Goal: Task Accomplishment & Management: Manage account settings

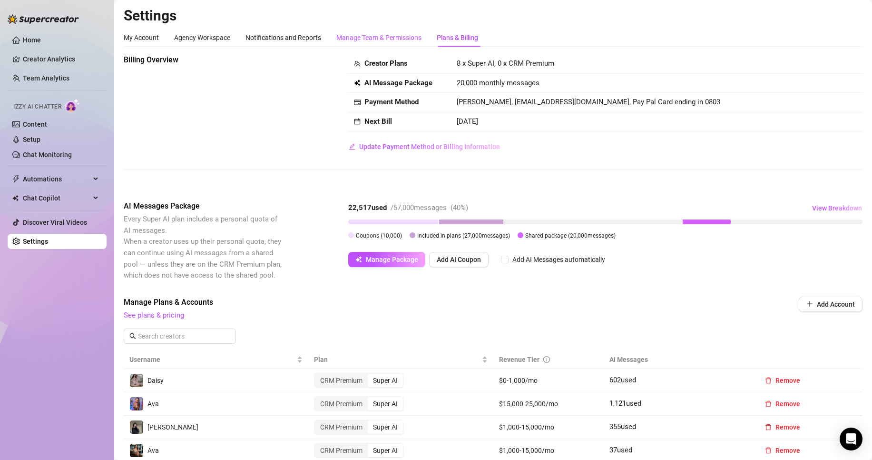
click at [396, 36] on div "Manage Team & Permissions" at bounding box center [378, 37] width 85 height 10
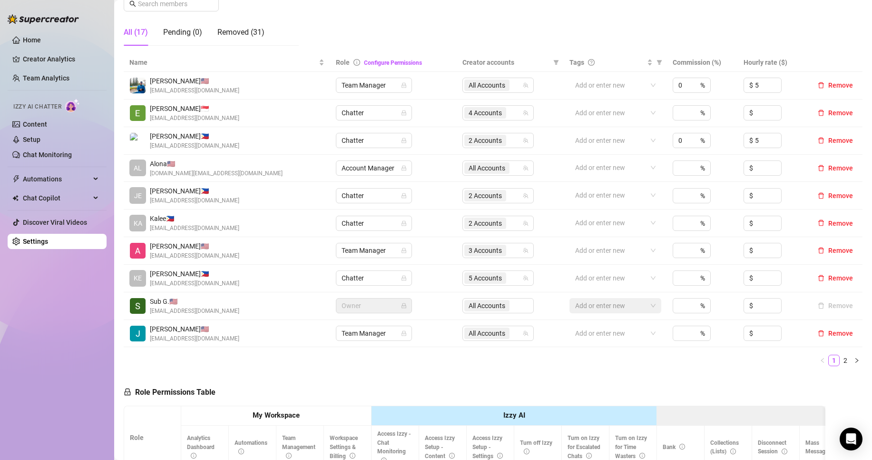
scroll to position [158, 0]
click at [512, 213] on td "2 Accounts" at bounding box center [510, 225] width 107 height 28
click at [508, 227] on input "search" at bounding box center [509, 224] width 2 height 11
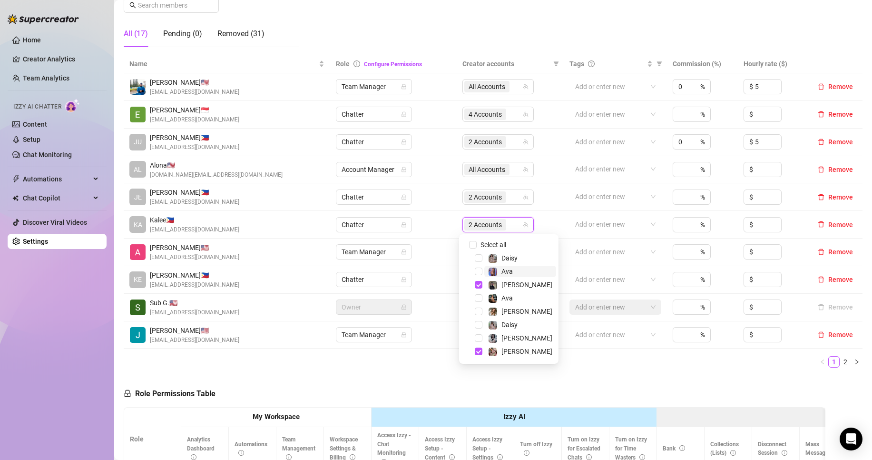
click at [514, 268] on span "Ava" at bounding box center [520, 270] width 72 height 11
click at [512, 299] on span "Ava" at bounding box center [506, 298] width 11 height 8
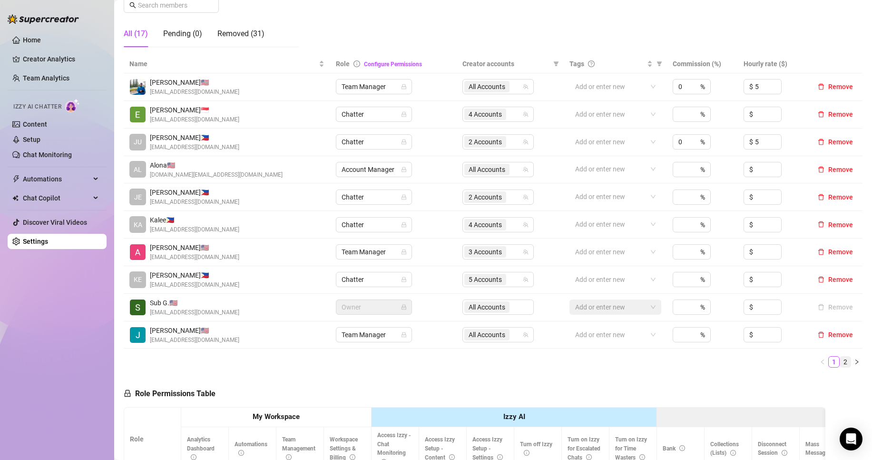
click at [840, 365] on link "2" at bounding box center [845, 361] width 10 height 10
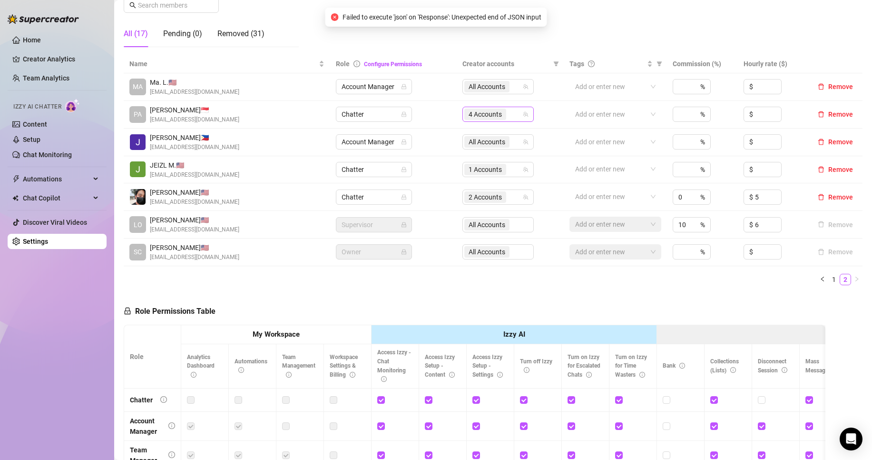
click at [484, 109] on span "4 Accounts" at bounding box center [485, 114] width 33 height 10
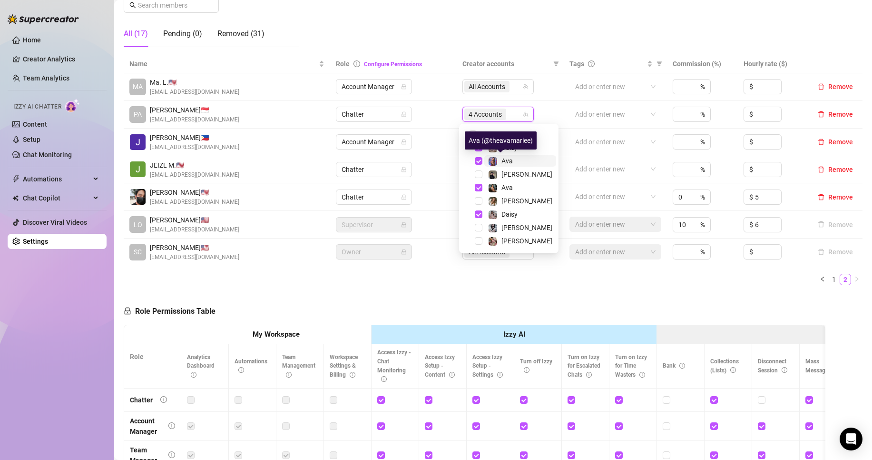
click at [501, 163] on span "Ava" at bounding box center [506, 161] width 11 height 8
click at [504, 188] on span "Ava" at bounding box center [506, 188] width 11 height 8
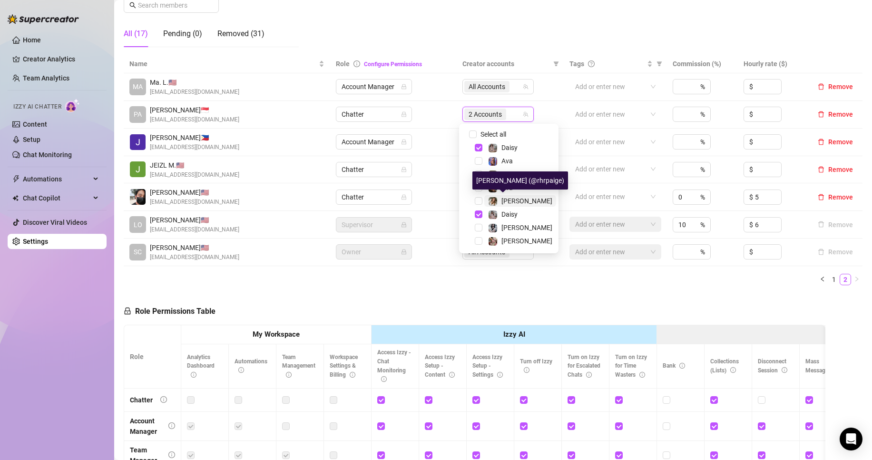
click at [513, 204] on span "[PERSON_NAME]" at bounding box center [526, 201] width 51 height 8
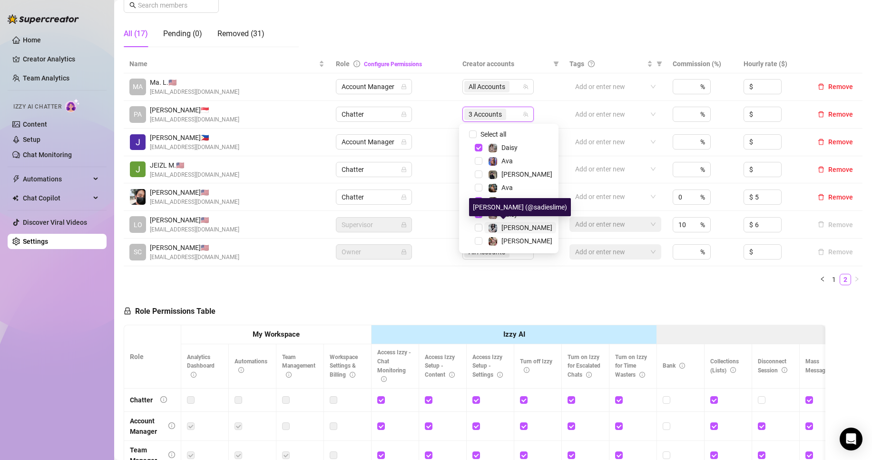
click at [506, 224] on span "[PERSON_NAME]" at bounding box center [526, 228] width 51 height 8
click at [550, 296] on div "Role Permissions Table Role My Workspace Izzy AI OnlyFans Side Menu OnlyFans Ch…" at bounding box center [475, 428] width 702 height 270
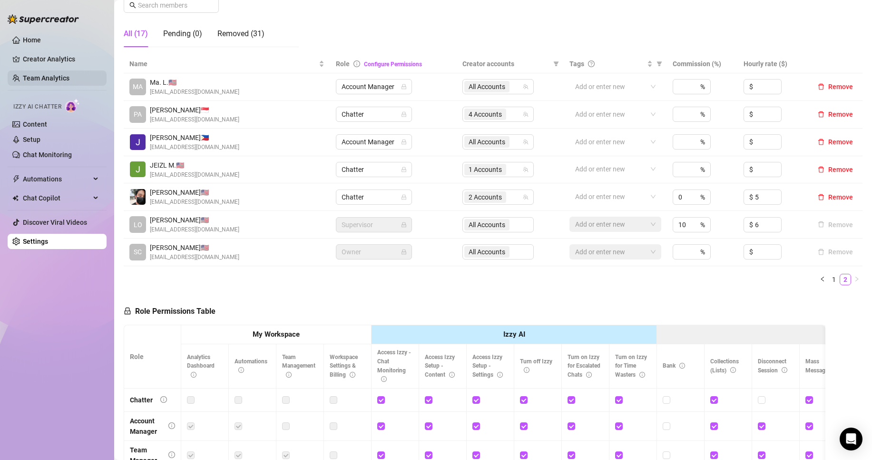
click at [63, 74] on link "Team Analytics" at bounding box center [46, 78] width 47 height 8
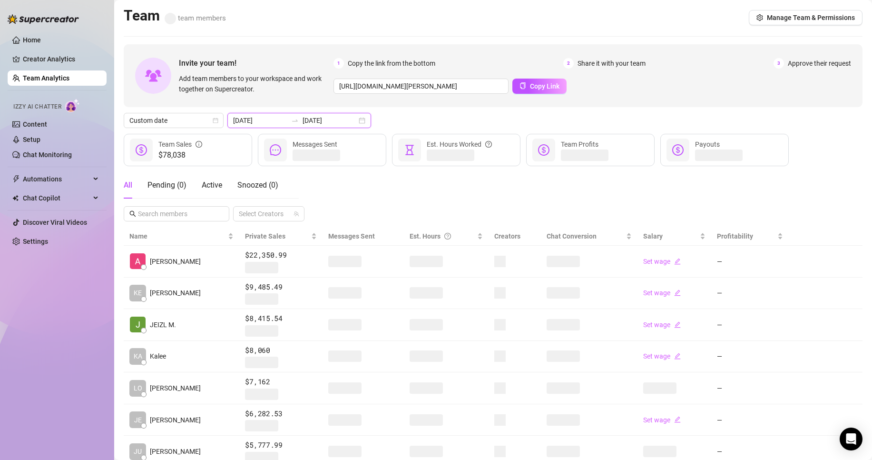
click at [308, 122] on input "[DATE]" at bounding box center [330, 120] width 54 height 10
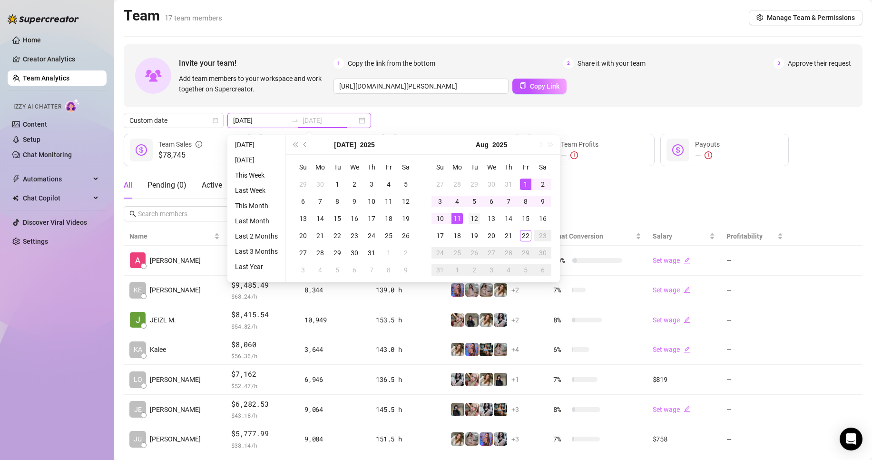
type input "[DATE]"
click at [475, 217] on div "12" at bounding box center [474, 218] width 11 height 11
click at [457, 237] on div "18" at bounding box center [456, 235] width 11 height 11
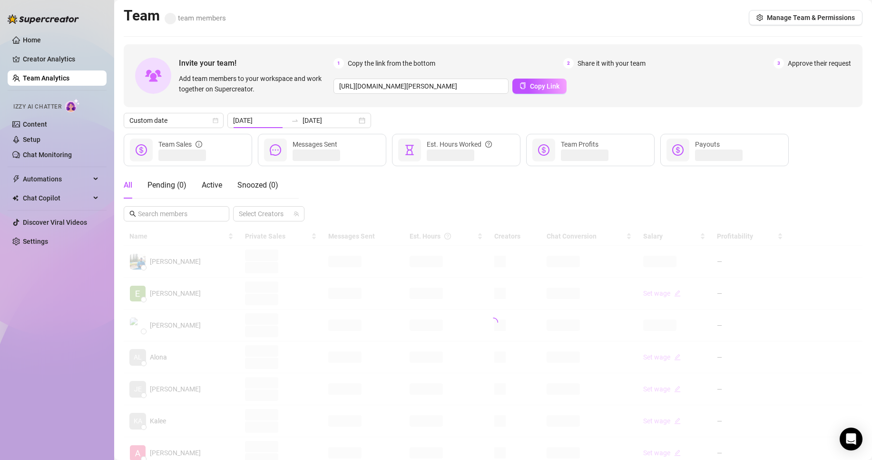
type input "[DATE]"
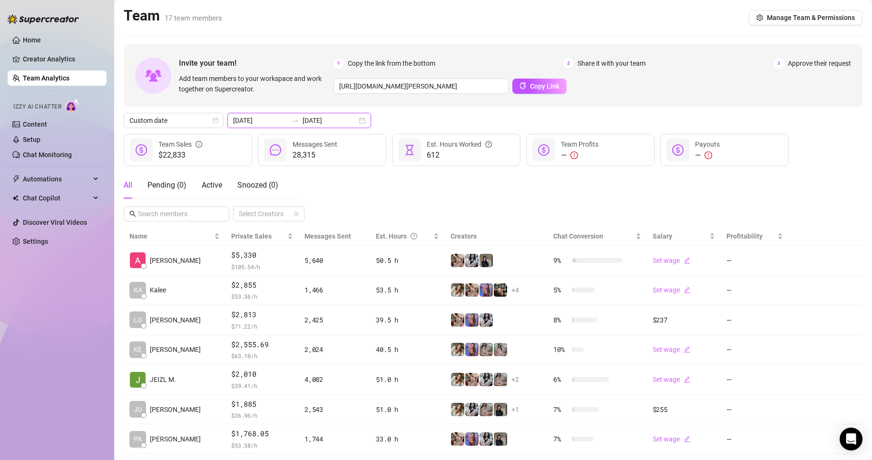
click at [331, 125] on input "[DATE]" at bounding box center [330, 120] width 54 height 10
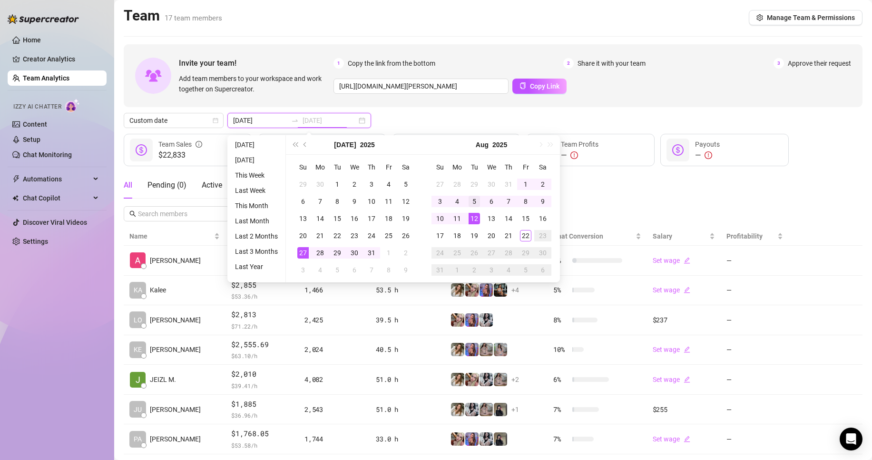
type input "[DATE]"
click at [476, 203] on div "5" at bounding box center [474, 201] width 11 height 11
click at [460, 216] on div "11" at bounding box center [456, 218] width 11 height 11
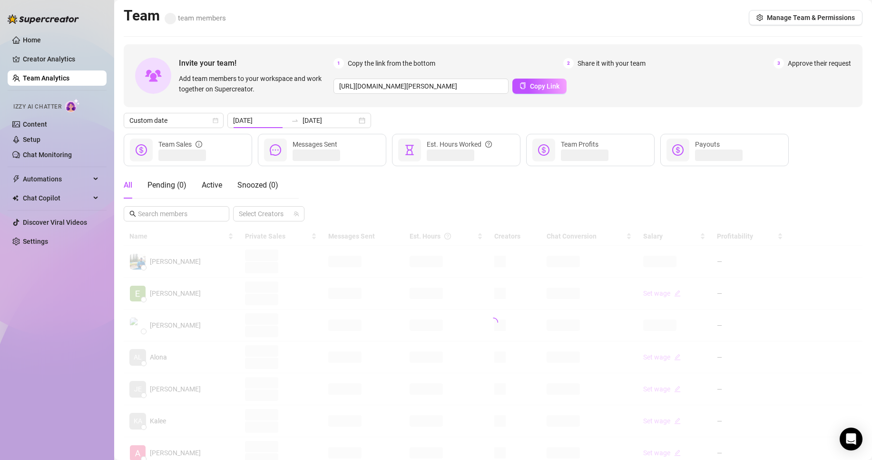
type input "[DATE]"
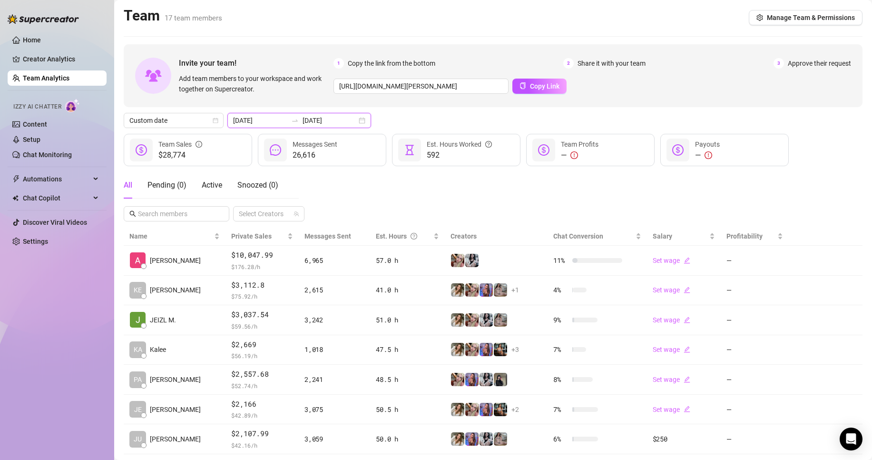
click at [335, 116] on input "[DATE]" at bounding box center [330, 120] width 54 height 10
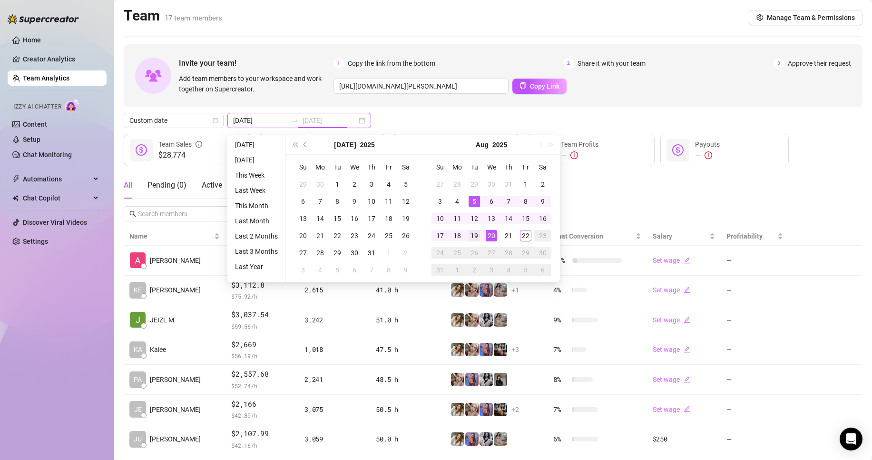
type input "[DATE]"
click at [476, 237] on div "19" at bounding box center [474, 235] width 11 height 11
click at [525, 237] on div "22" at bounding box center [525, 235] width 11 height 11
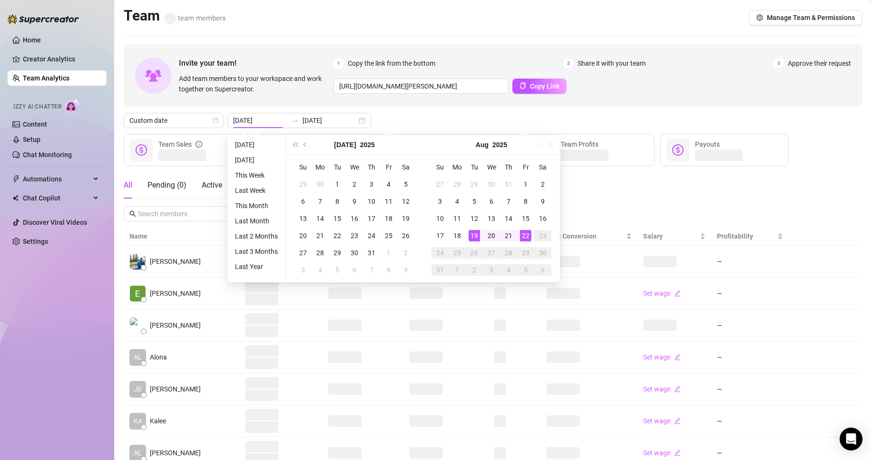
type input "[DATE]"
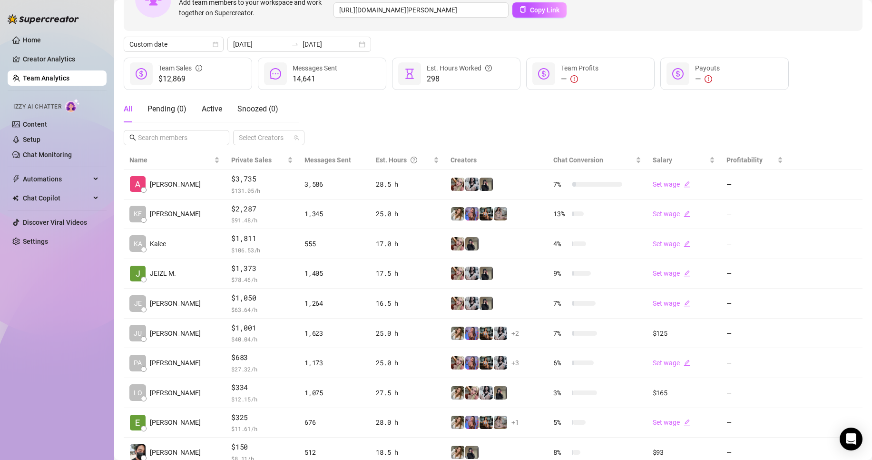
scroll to position [139, 0]
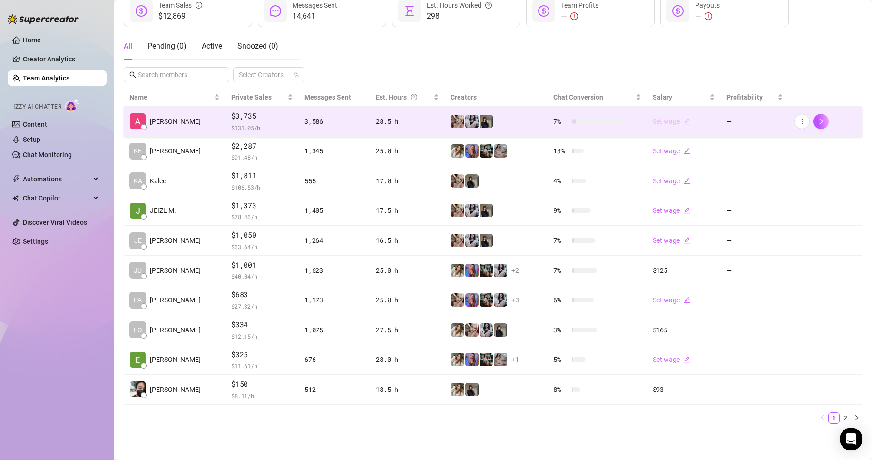
click at [667, 123] on link "Set wage" at bounding box center [672, 121] width 38 height 8
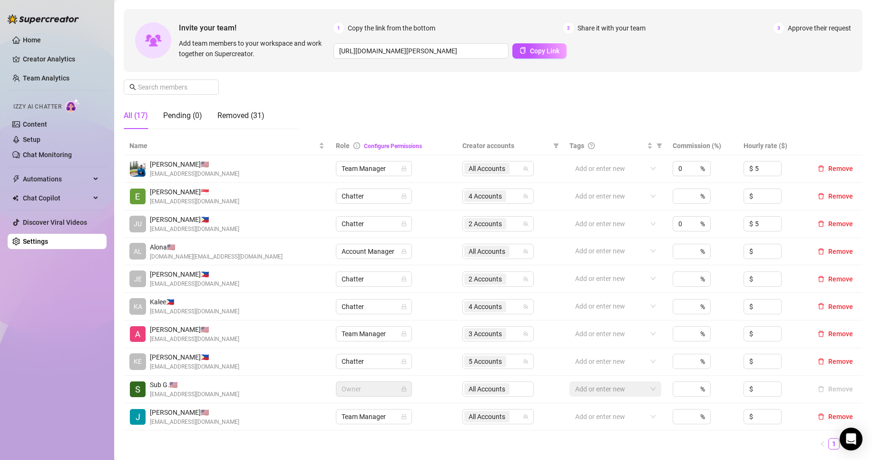
scroll to position [79, 0]
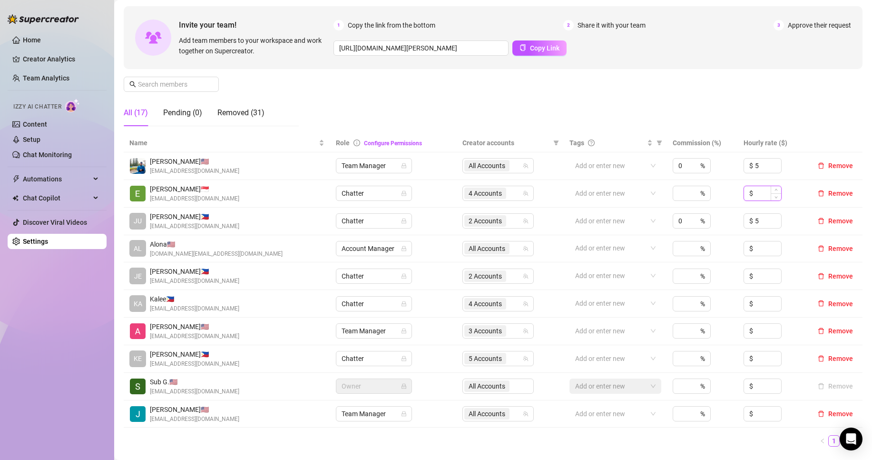
click at [762, 197] on input at bounding box center [768, 193] width 26 height 14
type input "3"
click at [758, 251] on input at bounding box center [768, 248] width 26 height 14
click at [761, 311] on td "$" at bounding box center [773, 304] width 70 height 28
click at [755, 307] on input at bounding box center [768, 303] width 26 height 14
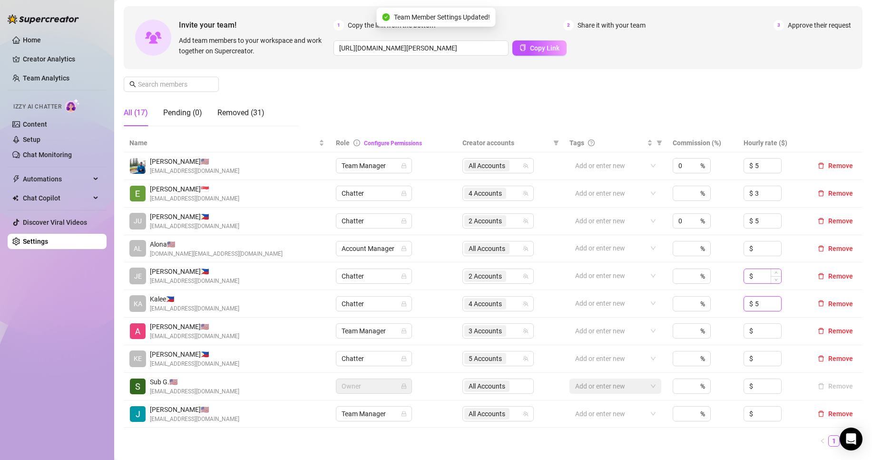
type input "5"
click at [755, 279] on input at bounding box center [768, 276] width 26 height 14
type input "5"
click at [757, 330] on input at bounding box center [768, 330] width 26 height 14
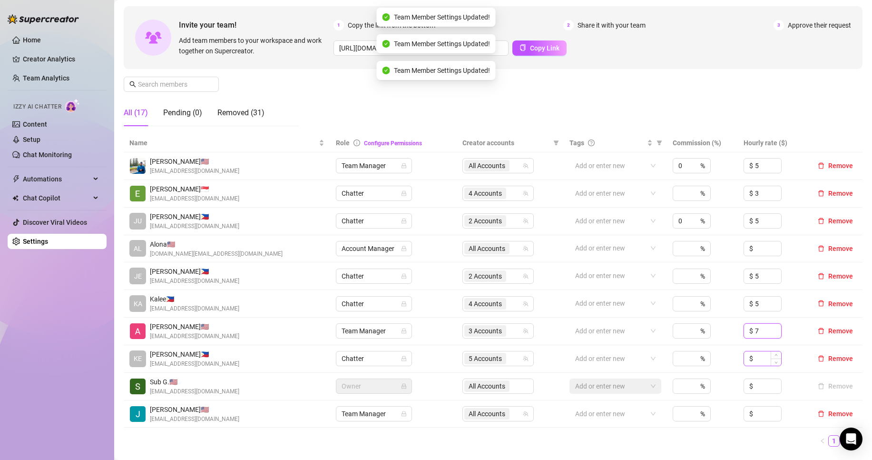
type input "7"
click at [755, 362] on input at bounding box center [768, 358] width 26 height 14
type input "3"
click at [755, 389] on input at bounding box center [768, 386] width 26 height 14
click at [755, 418] on input at bounding box center [768, 413] width 26 height 14
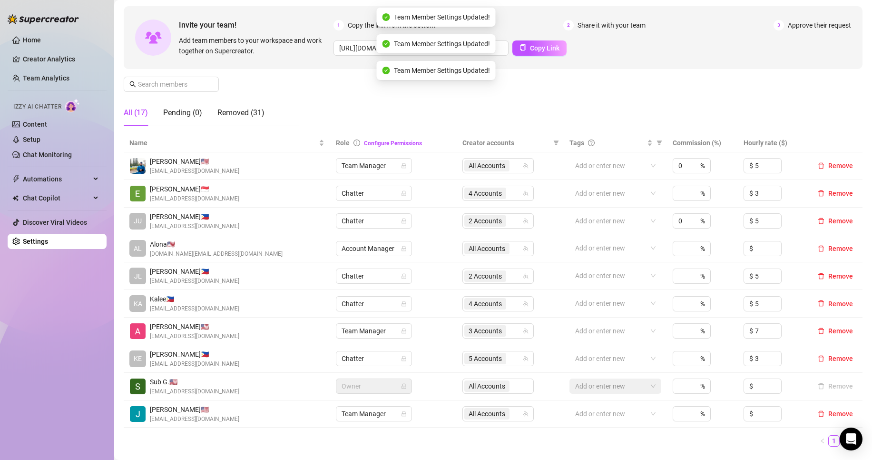
click at [840, 442] on link "2" at bounding box center [845, 440] width 10 height 10
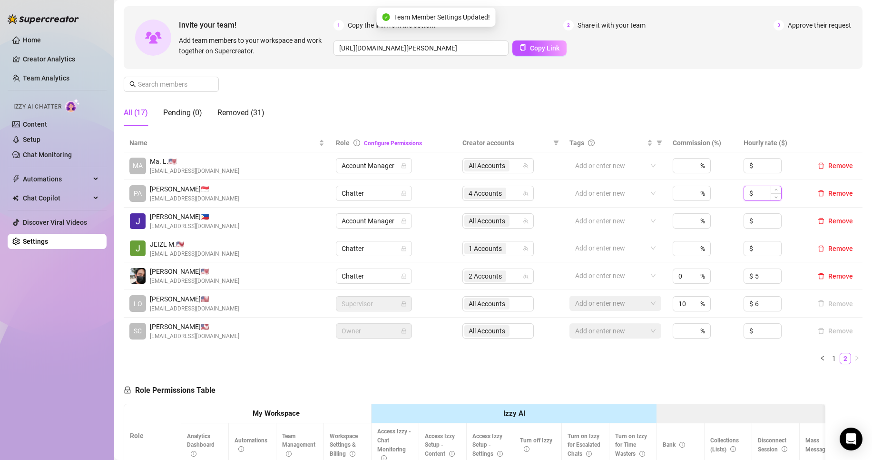
click at [761, 195] on input at bounding box center [768, 193] width 26 height 14
type input "5"
click at [757, 252] on input at bounding box center [768, 248] width 26 height 14
type input "5"
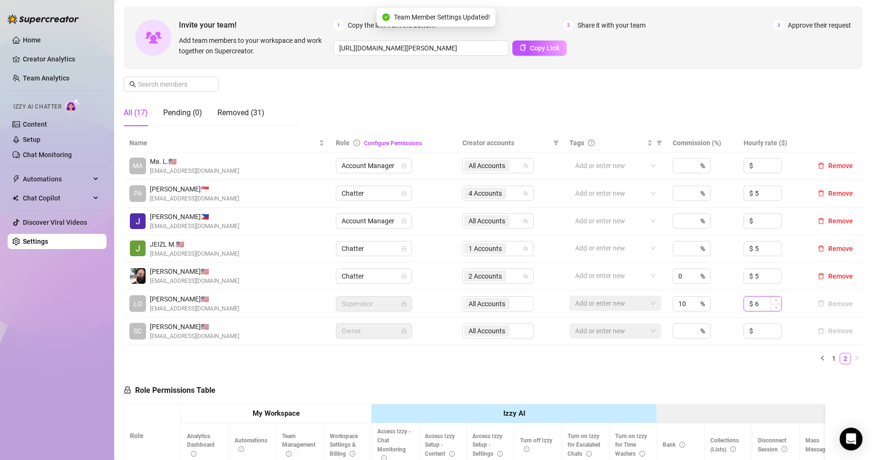
drag, startPoint x: 754, startPoint y: 305, endPoint x: 748, endPoint y: 305, distance: 6.2
click at [755, 305] on input "6" at bounding box center [768, 303] width 26 height 14
type input "7"
click at [46, 82] on link "Team Analytics" at bounding box center [46, 78] width 47 height 8
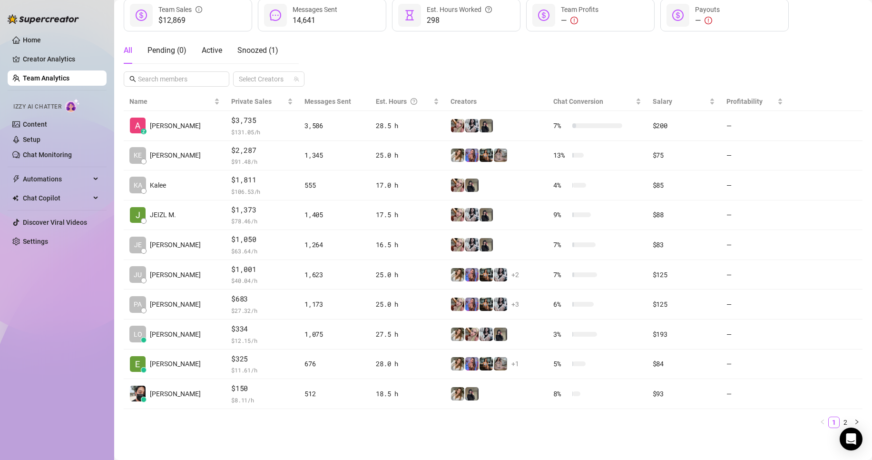
scroll to position [139, 0]
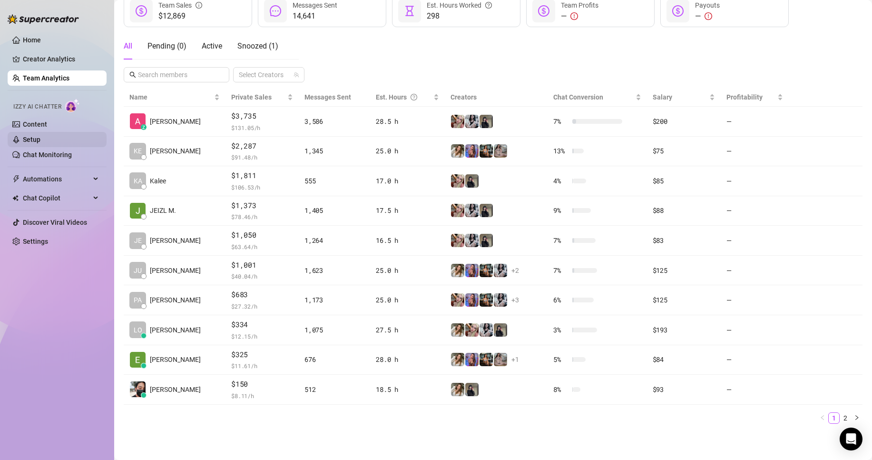
click at [40, 140] on link "Setup" at bounding box center [32, 140] width 18 height 8
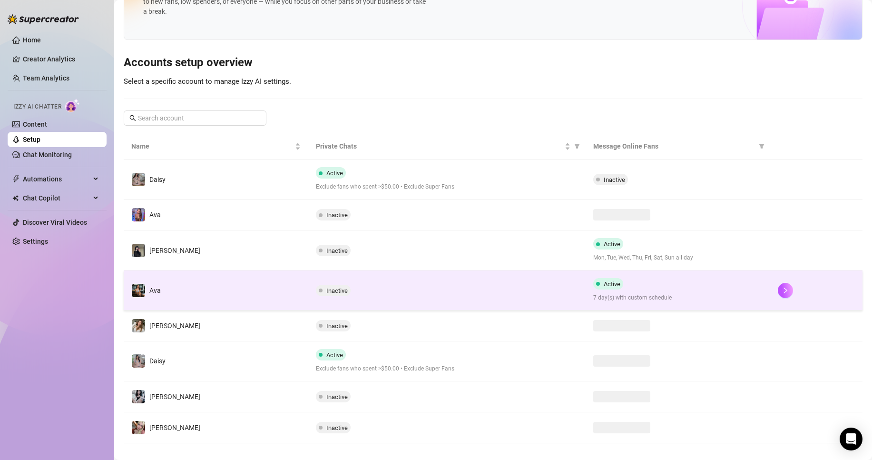
scroll to position [52, 0]
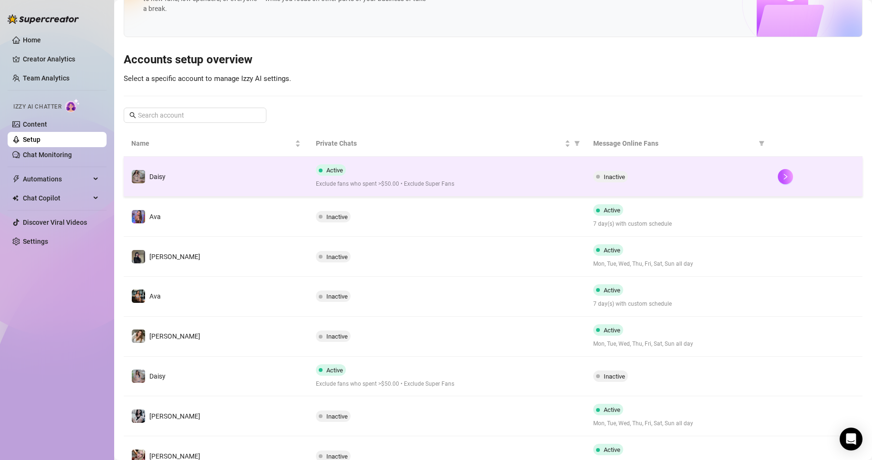
click at [469, 173] on div "Active Exclude fans who spent >$50.00 • Exclude Super Fans" at bounding box center [447, 176] width 262 height 24
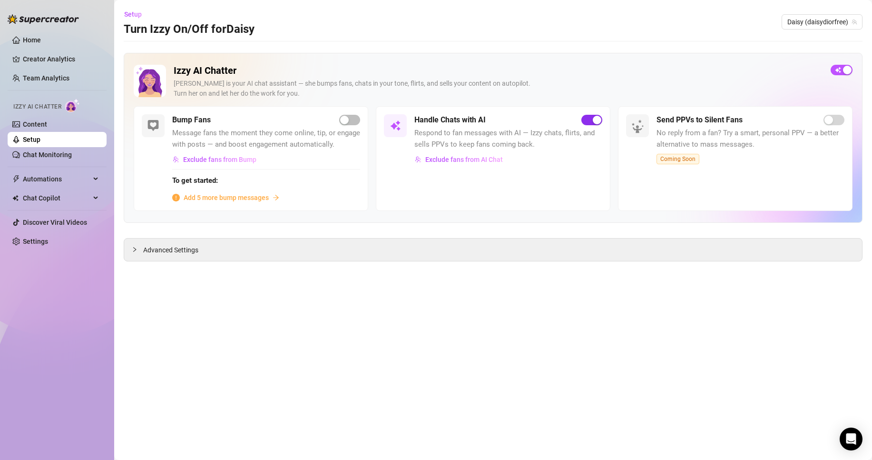
click at [589, 118] on span "button" at bounding box center [591, 120] width 21 height 10
click at [824, 22] on span "Daisy (daisydiorfree)" at bounding box center [821, 22] width 69 height 14
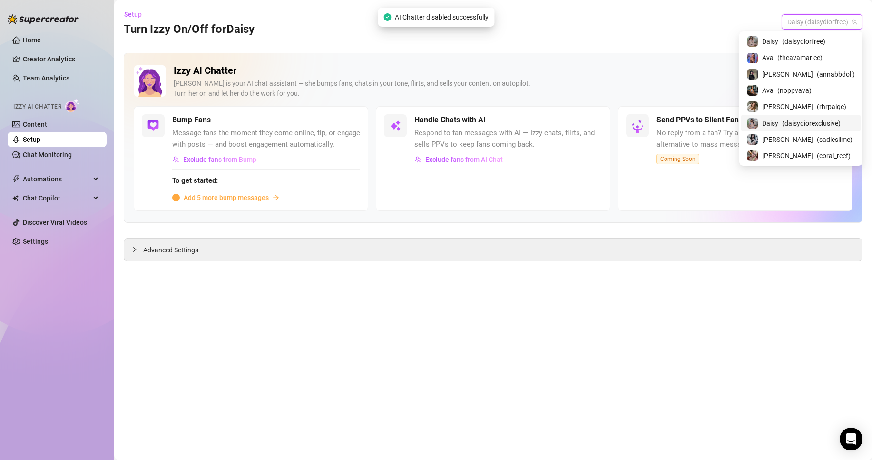
click at [819, 123] on span "( daisydiorexclusive )" at bounding box center [811, 123] width 59 height 10
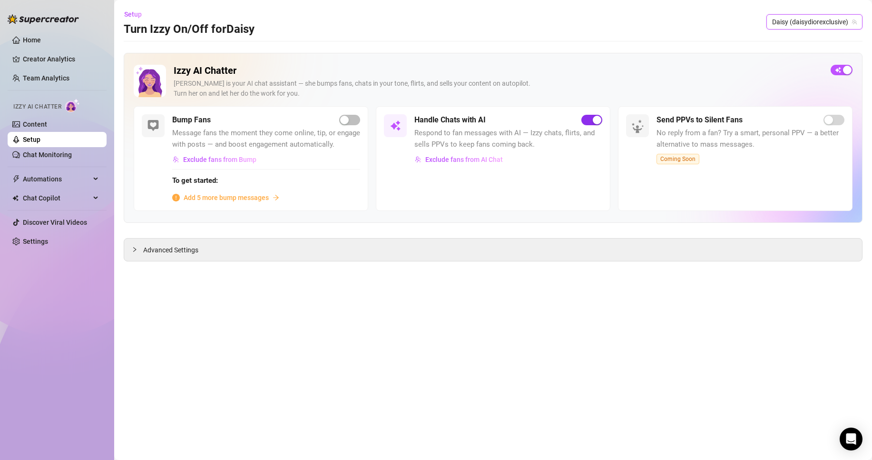
click at [589, 124] on span "button" at bounding box center [591, 120] width 21 height 10
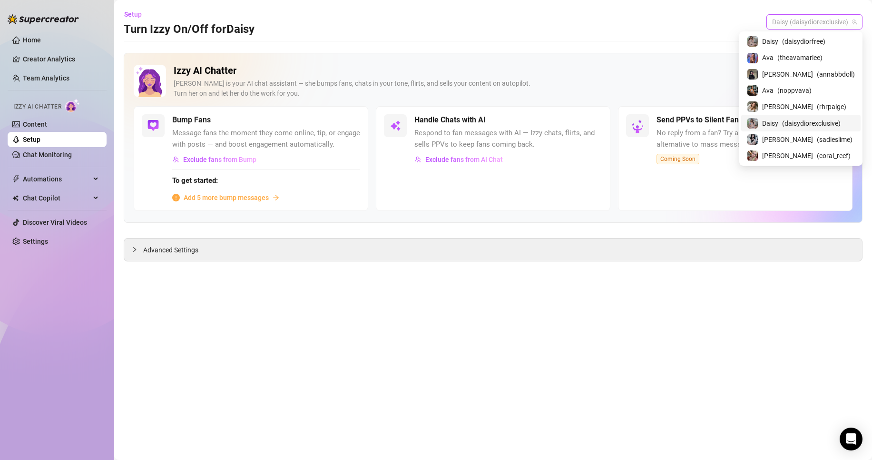
click at [790, 16] on span "Daisy (daisydiorexclusive)" at bounding box center [814, 22] width 85 height 14
click at [822, 59] on span "( theavamariee )" at bounding box center [799, 57] width 45 height 10
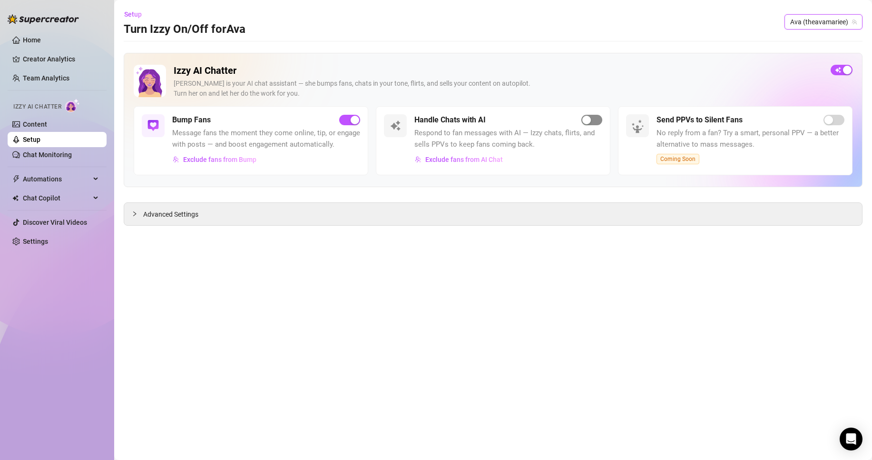
click at [594, 119] on span "button" at bounding box center [591, 120] width 21 height 10
click at [824, 18] on span "Ava (theavamariee)" at bounding box center [823, 22] width 67 height 14
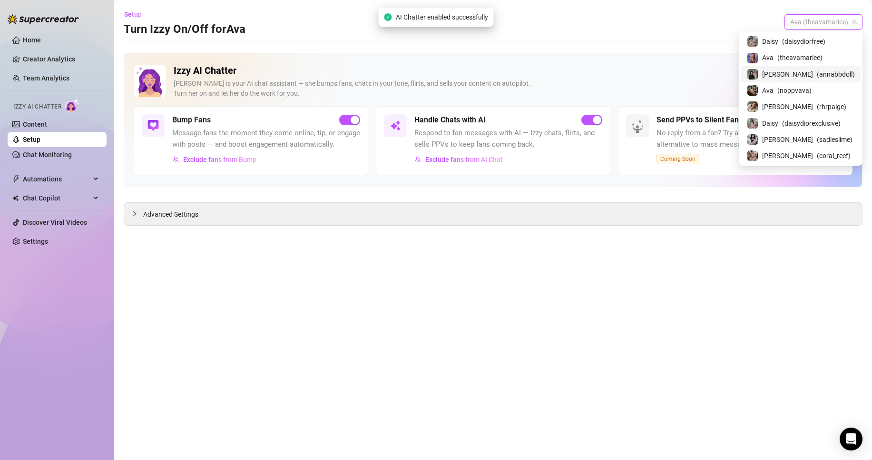
click at [837, 78] on div "[PERSON_NAME] ( annabbdoll )" at bounding box center [801, 73] width 108 height 11
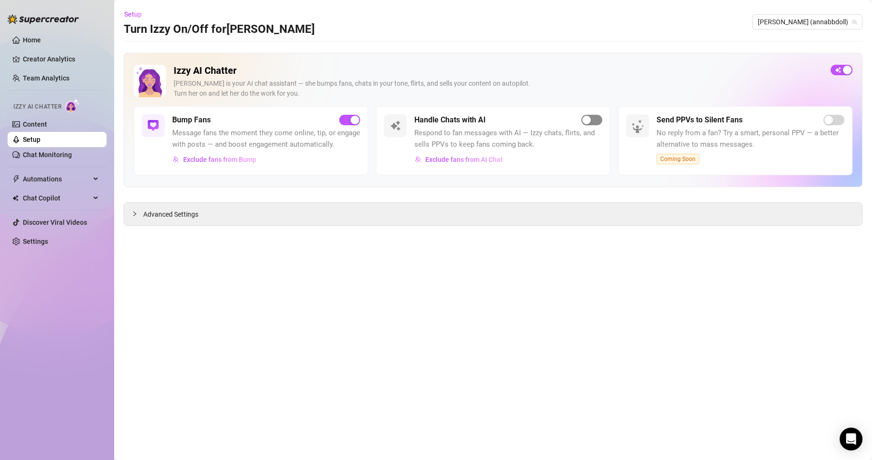
click at [594, 123] on span "button" at bounding box center [591, 120] width 21 height 10
click at [817, 22] on span "[PERSON_NAME] (annabbdoll)" at bounding box center [807, 22] width 99 height 14
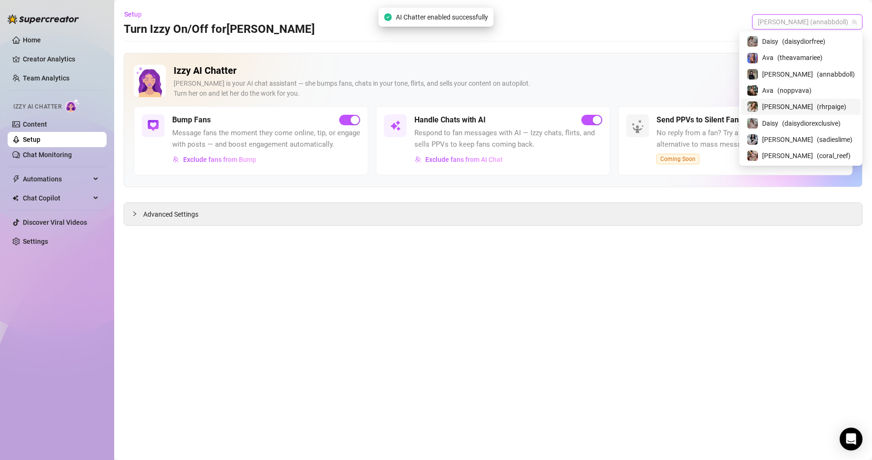
click at [836, 109] on div "[PERSON_NAME] ( rhrpaige )" at bounding box center [801, 106] width 108 height 11
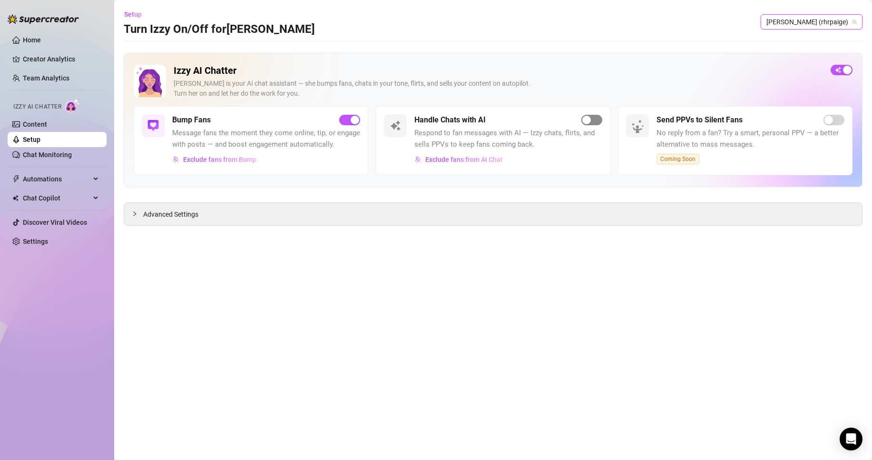
click at [592, 122] on span "button" at bounding box center [591, 120] width 21 height 10
click at [812, 24] on span "[PERSON_NAME] (rhrpaige)" at bounding box center [811, 22] width 90 height 14
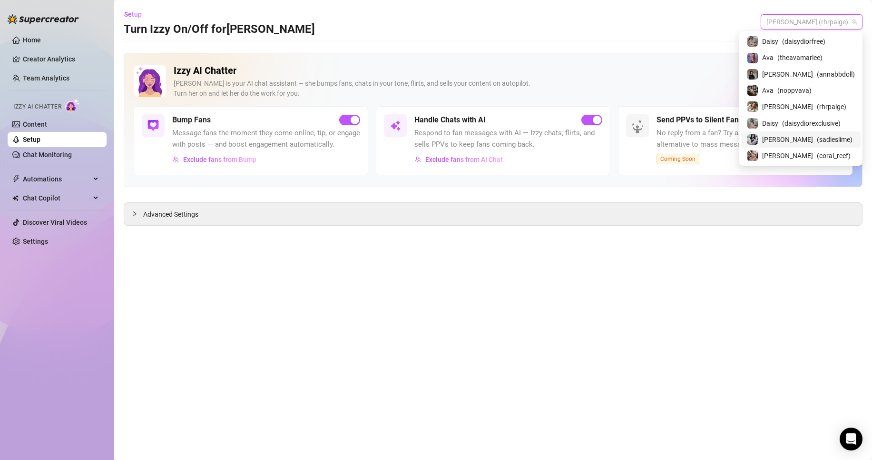
click at [835, 143] on div "[PERSON_NAME] ( sadieslime )" at bounding box center [801, 139] width 108 height 11
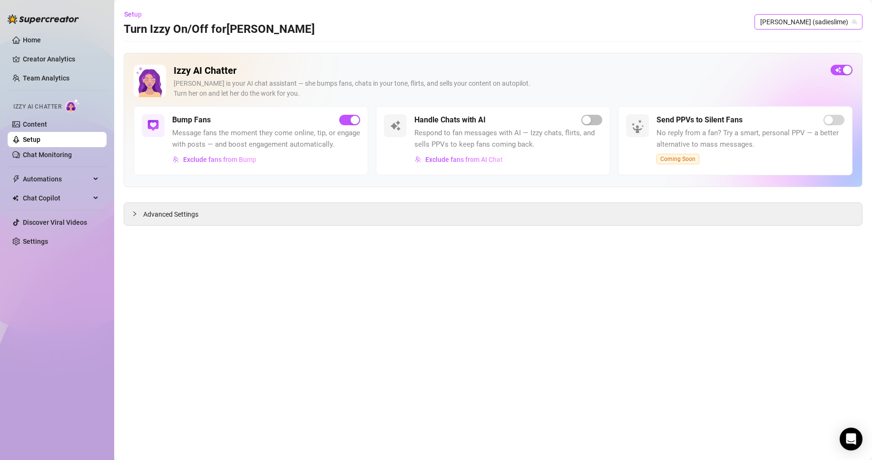
click at [591, 114] on div "Handle Chats with AI Respond to fan messages with AI — Izzy chats, flirts, and …" at bounding box center [493, 140] width 235 height 69
click at [593, 117] on span "button" at bounding box center [591, 120] width 21 height 10
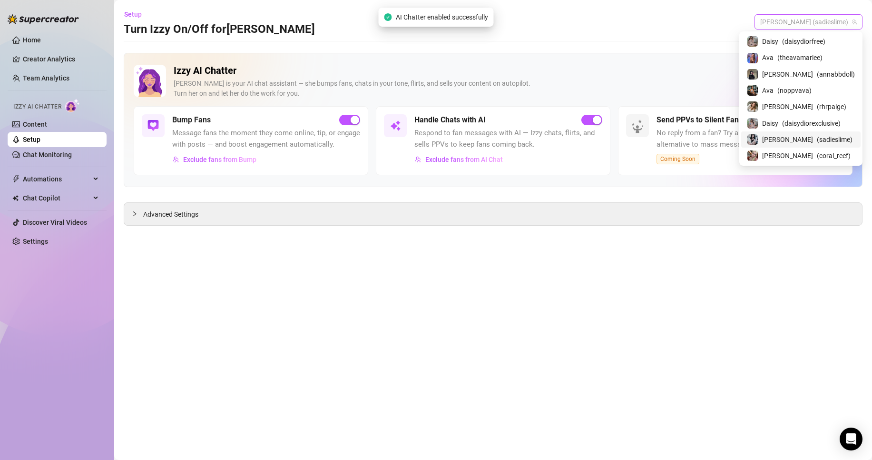
click at [825, 23] on span "[PERSON_NAME] (sadieslime)" at bounding box center [808, 22] width 97 height 14
click at [821, 157] on span "( coral_reef )" at bounding box center [834, 155] width 34 height 10
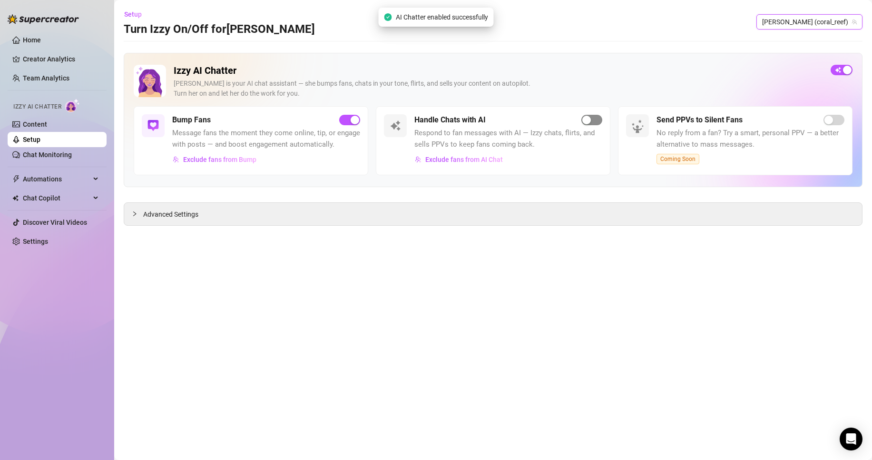
click at [587, 119] on div "button" at bounding box center [586, 120] width 9 height 9
click at [53, 81] on link "Team Analytics" at bounding box center [46, 78] width 47 height 8
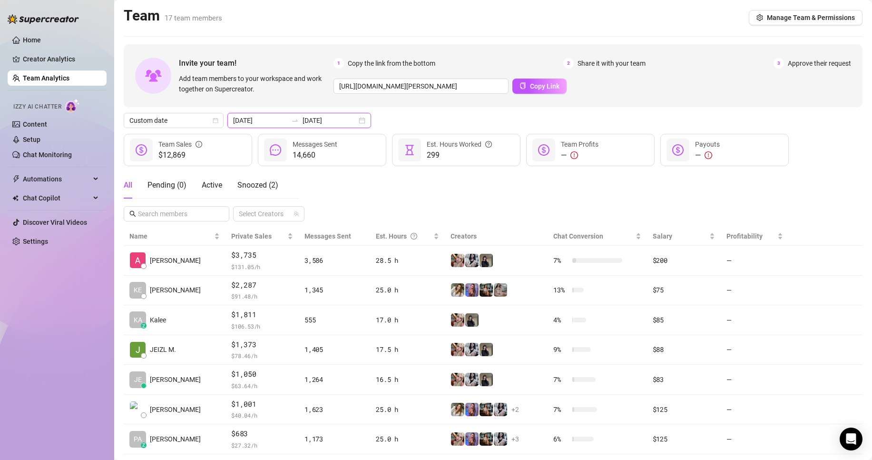
click at [303, 120] on input "[DATE]" at bounding box center [330, 120] width 54 height 10
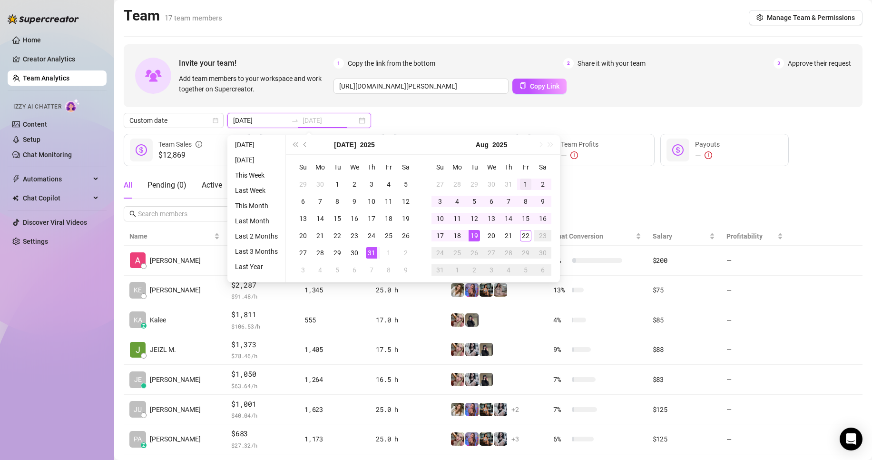
type input "[DATE]"
click at [529, 182] on div "1" at bounding box center [525, 183] width 11 height 11
click at [522, 231] on div "22" at bounding box center [525, 235] width 11 height 11
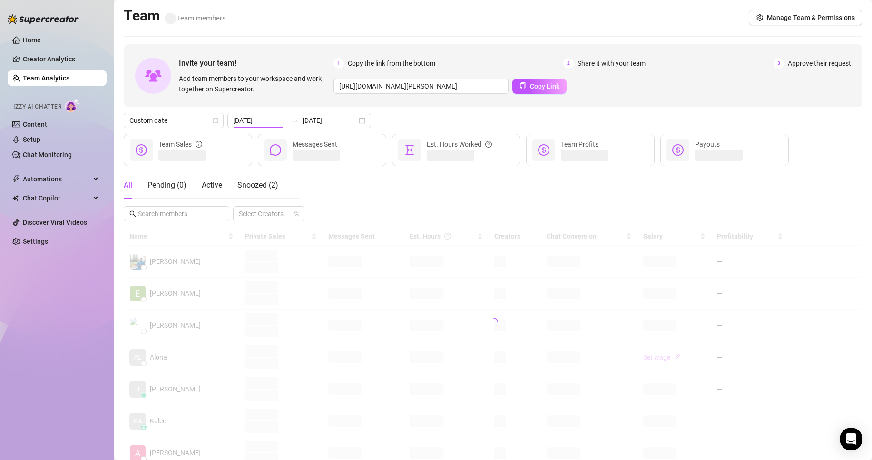
type input "[DATE]"
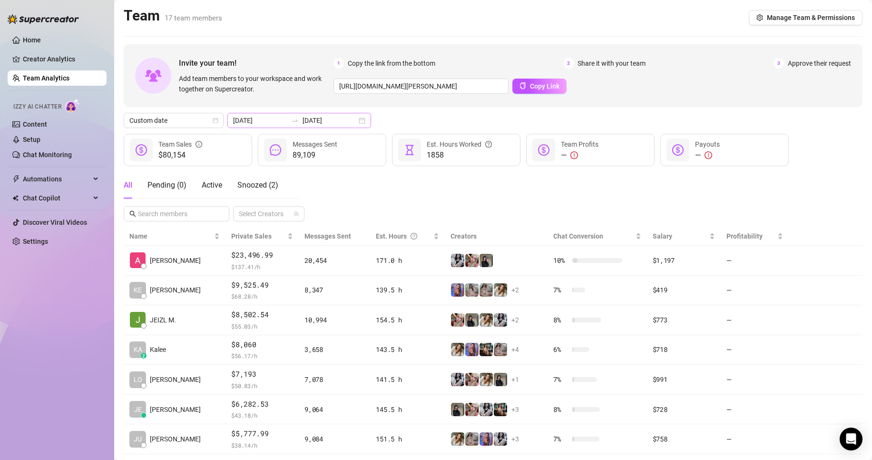
click at [265, 127] on div "[DATE] [DATE]" at bounding box center [299, 120] width 144 height 15
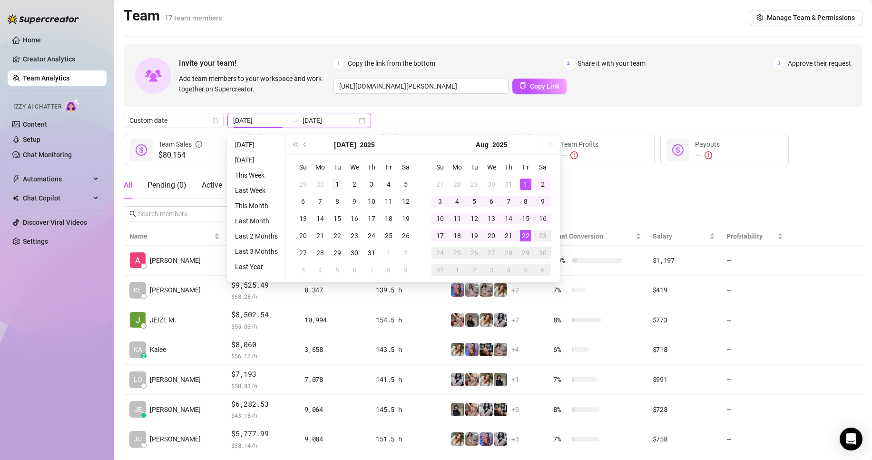
type input "[DATE]"
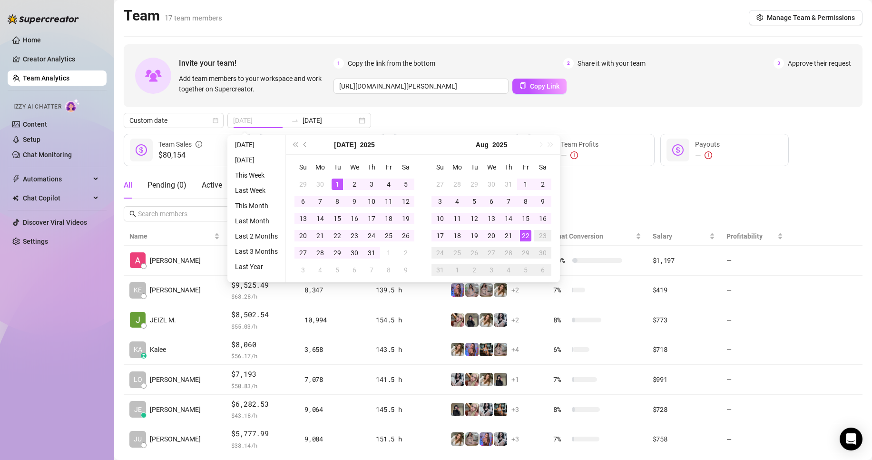
click at [343, 181] on td "1" at bounding box center [337, 184] width 17 height 17
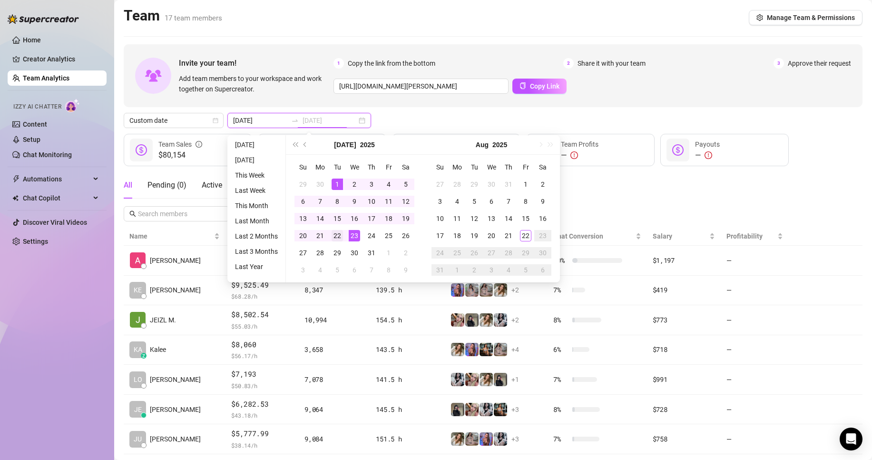
type input "[DATE]"
click at [340, 239] on div "22" at bounding box center [337, 235] width 11 height 11
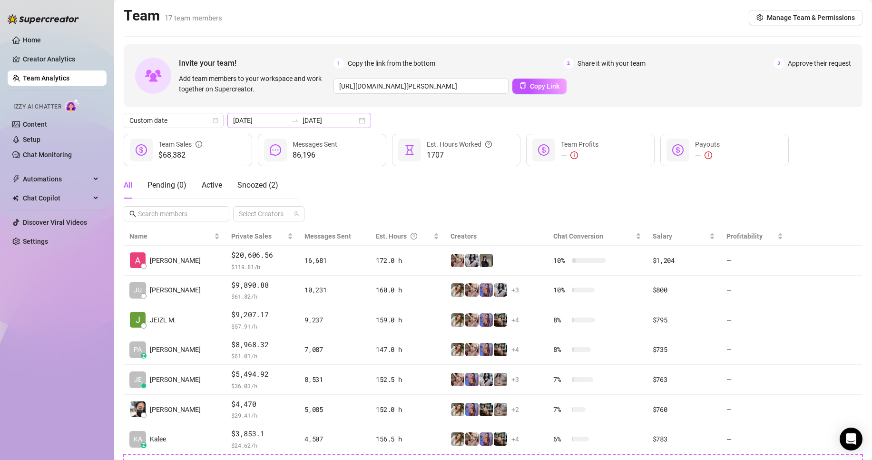
click at [285, 114] on div "[DATE] [DATE]" at bounding box center [299, 120] width 144 height 15
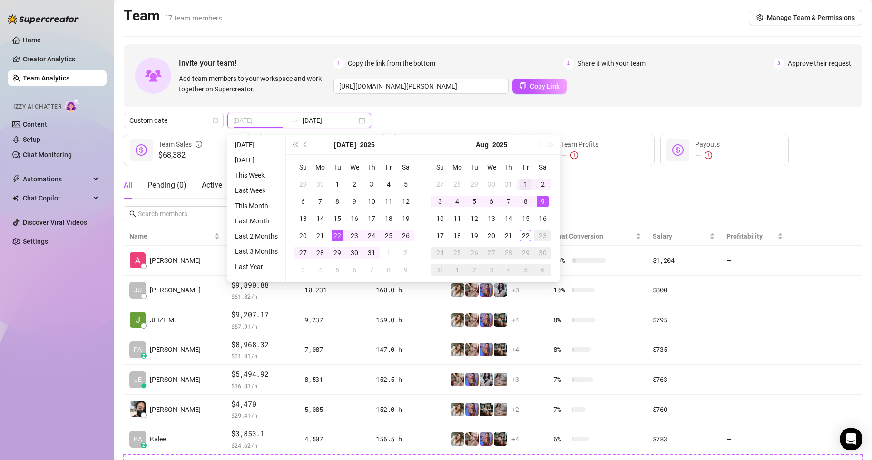
type input "[DATE]"
click at [526, 183] on div "1" at bounding box center [525, 183] width 11 height 11
type input "[DATE]"
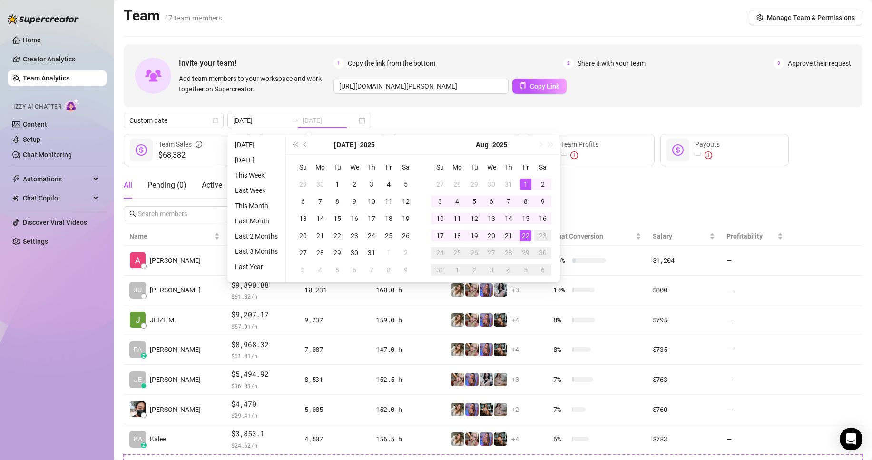
click at [525, 230] on div "22" at bounding box center [525, 235] width 11 height 11
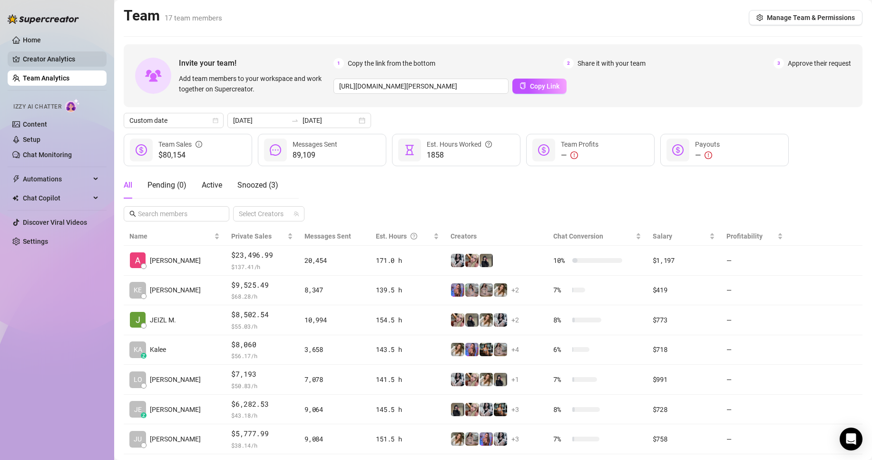
drag, startPoint x: 66, startPoint y: 57, endPoint x: 71, endPoint y: 57, distance: 4.8
click at [66, 57] on link "Creator Analytics" at bounding box center [61, 58] width 76 height 15
